Goal: Task Accomplishment & Management: Manage account settings

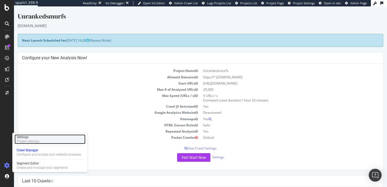
click at [28, 137] on div "Settings" at bounding box center [28, 137] width 23 height 4
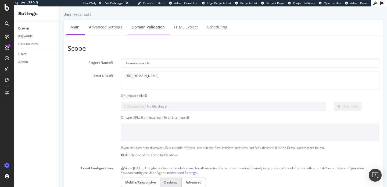
click at [149, 31] on link "Domain Validation" at bounding box center [148, 27] width 41 height 15
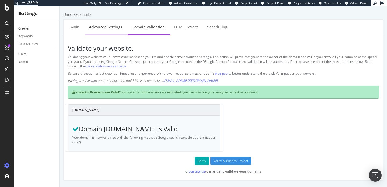
click at [92, 25] on link "Advanced Settings" at bounding box center [105, 27] width 41 height 15
